Goal: Transaction & Acquisition: Obtain resource

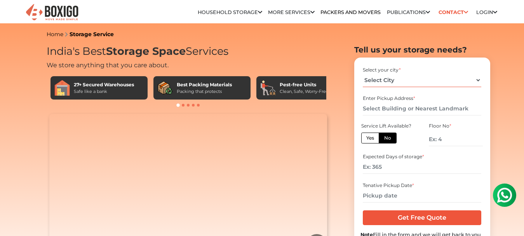
click at [461, 79] on select "Select City [GEOGRAPHIC_DATA] [GEOGRAPHIC_DATA] [GEOGRAPHIC_DATA] [GEOGRAPHIC_D…" at bounding box center [421, 80] width 118 height 14
select select "[GEOGRAPHIC_DATA]"
click at [362, 73] on select "Select City [GEOGRAPHIC_DATA] [GEOGRAPHIC_DATA] [GEOGRAPHIC_DATA] [GEOGRAPHIC_D…" at bounding box center [421, 80] width 118 height 14
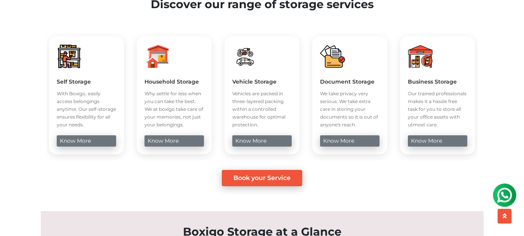
scroll to position [310, 0]
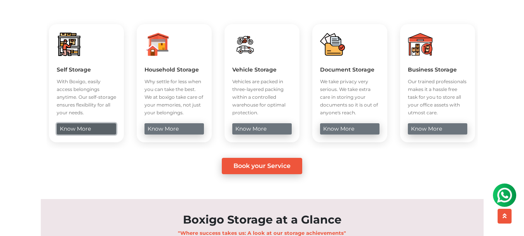
click at [81, 134] on link "know more" at bounding box center [86, 128] width 59 height 11
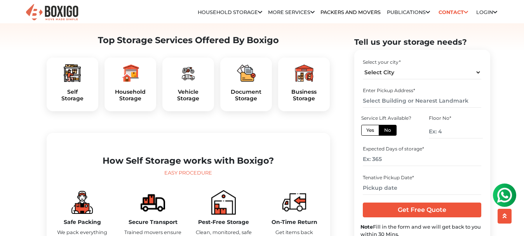
scroll to position [233, 0]
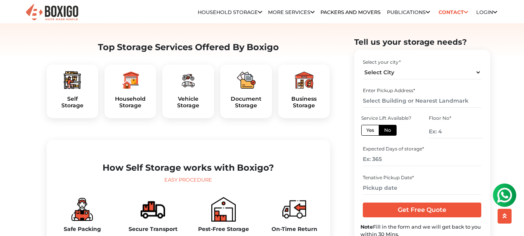
click at [70, 89] on img at bounding box center [72, 80] width 19 height 19
click at [73, 109] on h5 "Self Storage" at bounding box center [72, 101] width 39 height 13
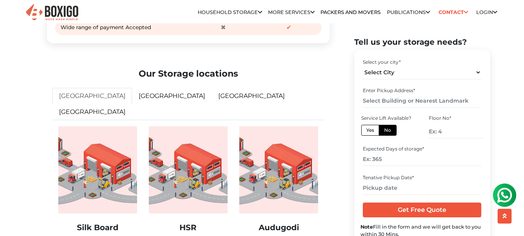
scroll to position [1242, 0]
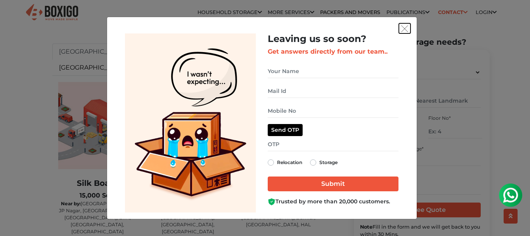
click at [404, 27] on img "get free quote dialog" at bounding box center [404, 28] width 7 height 7
